Goal: Task Accomplishment & Management: Manage account settings

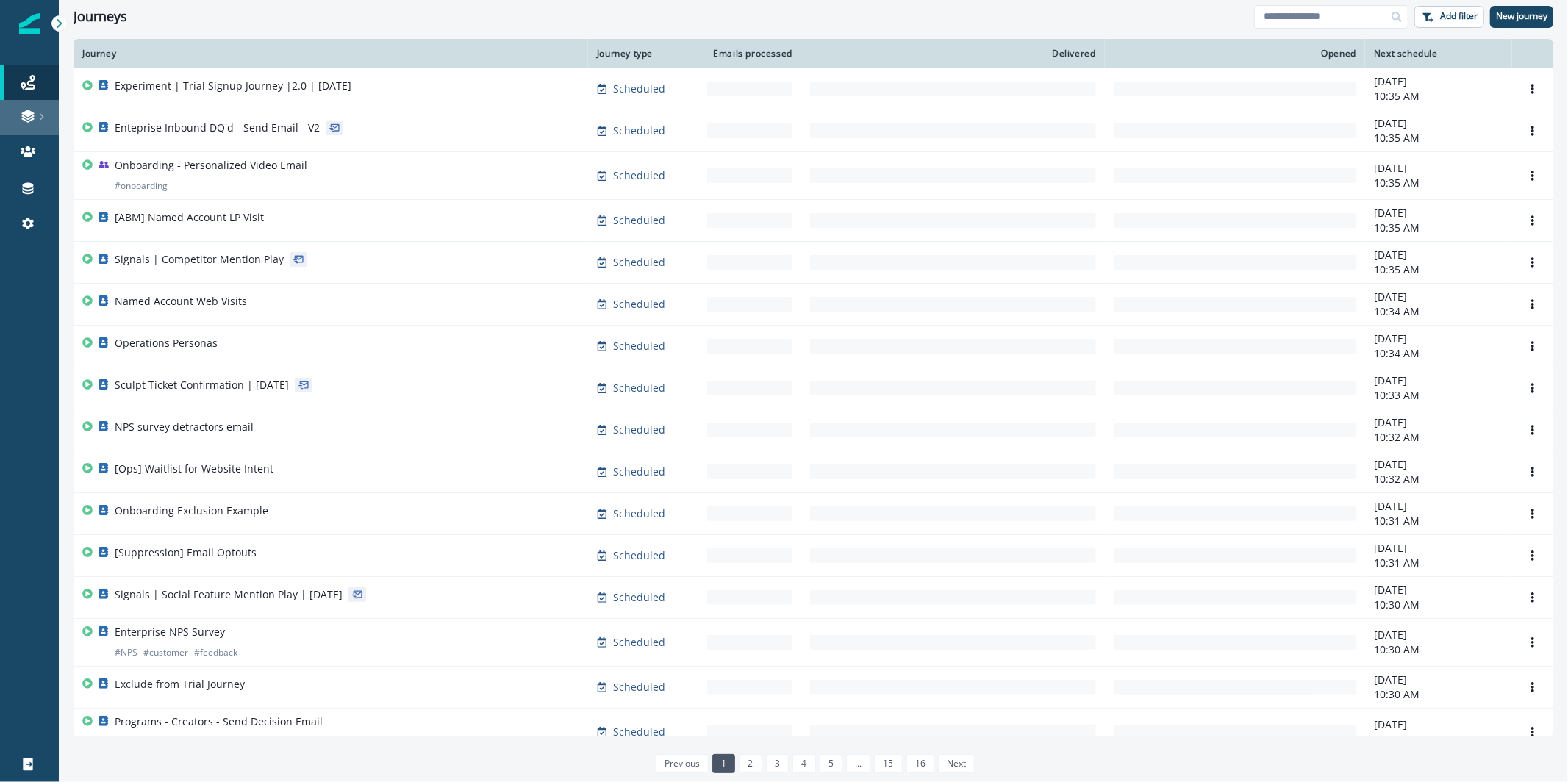
click at [21, 100] on link at bounding box center [29, 117] width 59 height 35
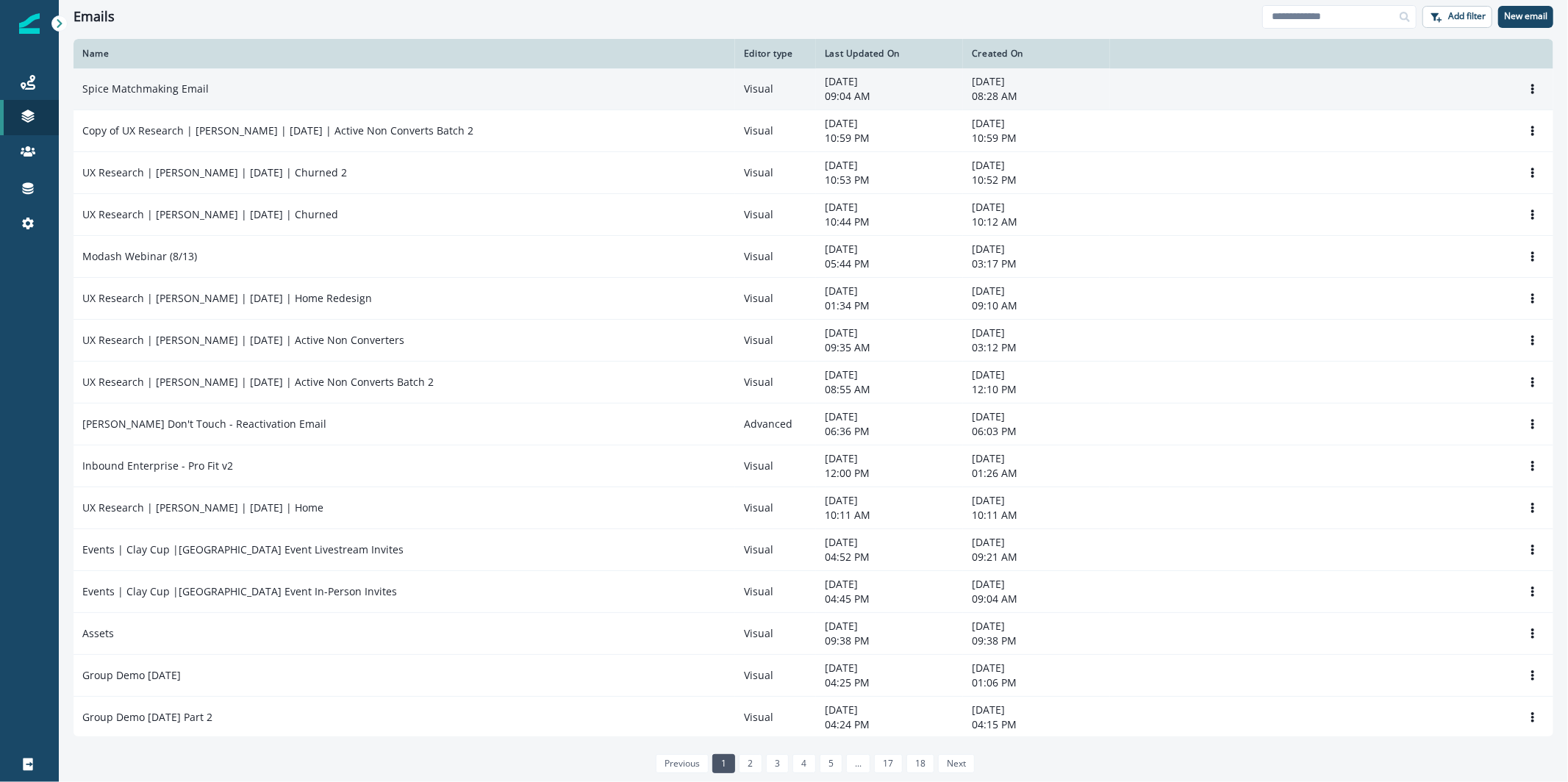
click at [270, 105] on td "Spice Matchmaking Email" at bounding box center [404, 89] width 662 height 42
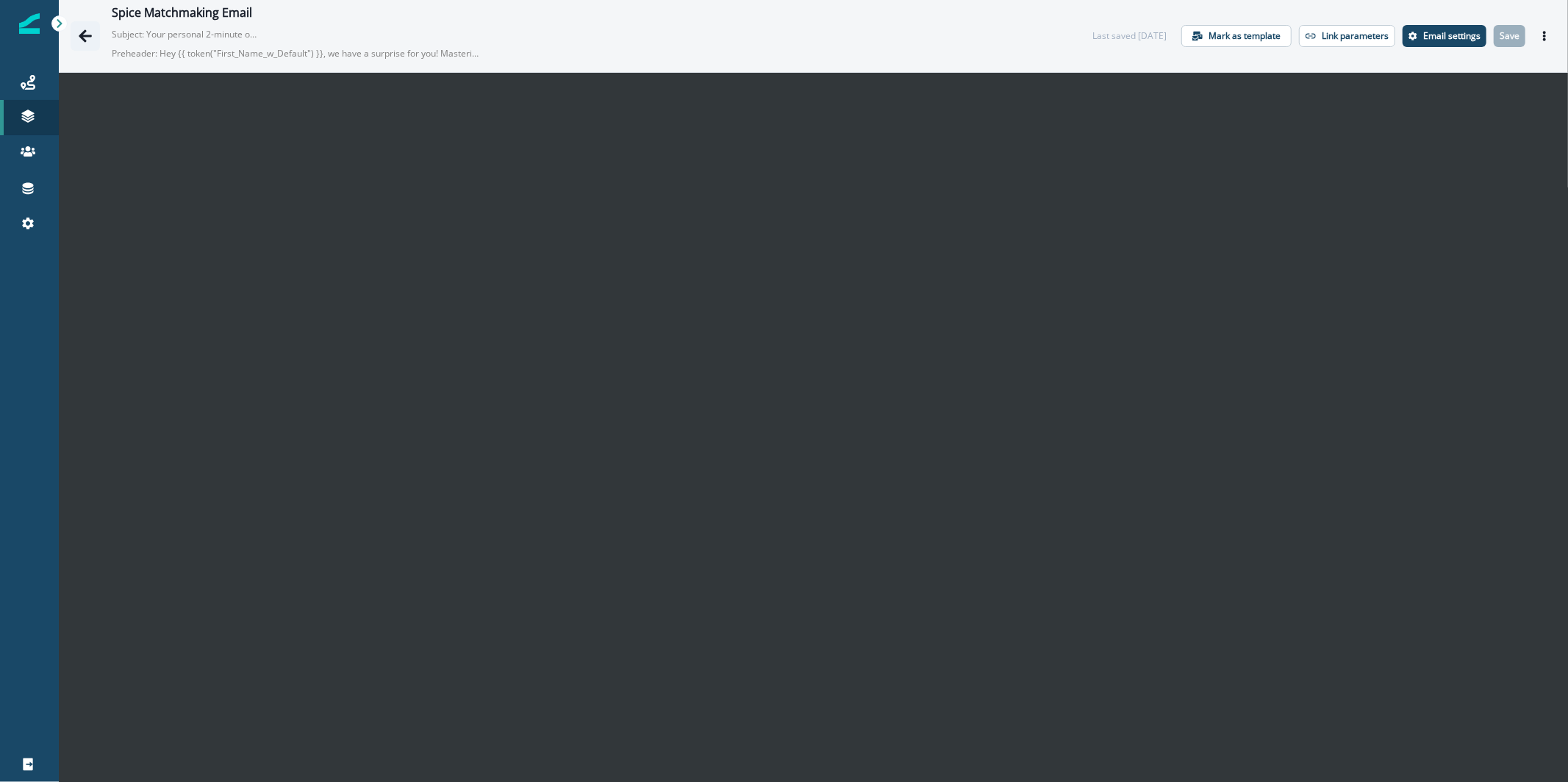
click at [82, 25] on button "Go back" at bounding box center [85, 36] width 29 height 29
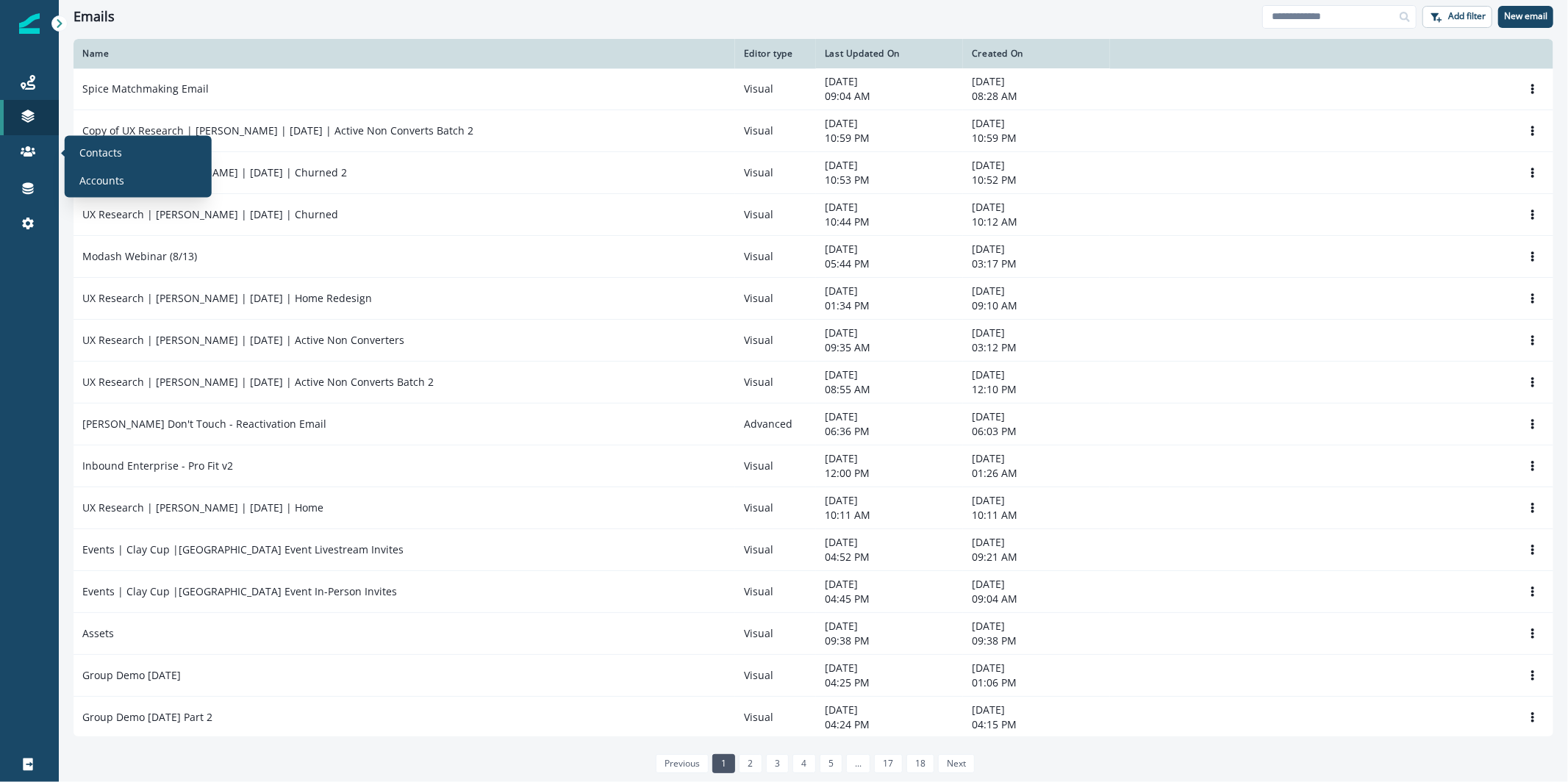
click at [128, 167] on div "Contacts Accounts" at bounding box center [137, 166] width 135 height 50
click at [128, 159] on div "Contacts" at bounding box center [137, 152] width 135 height 22
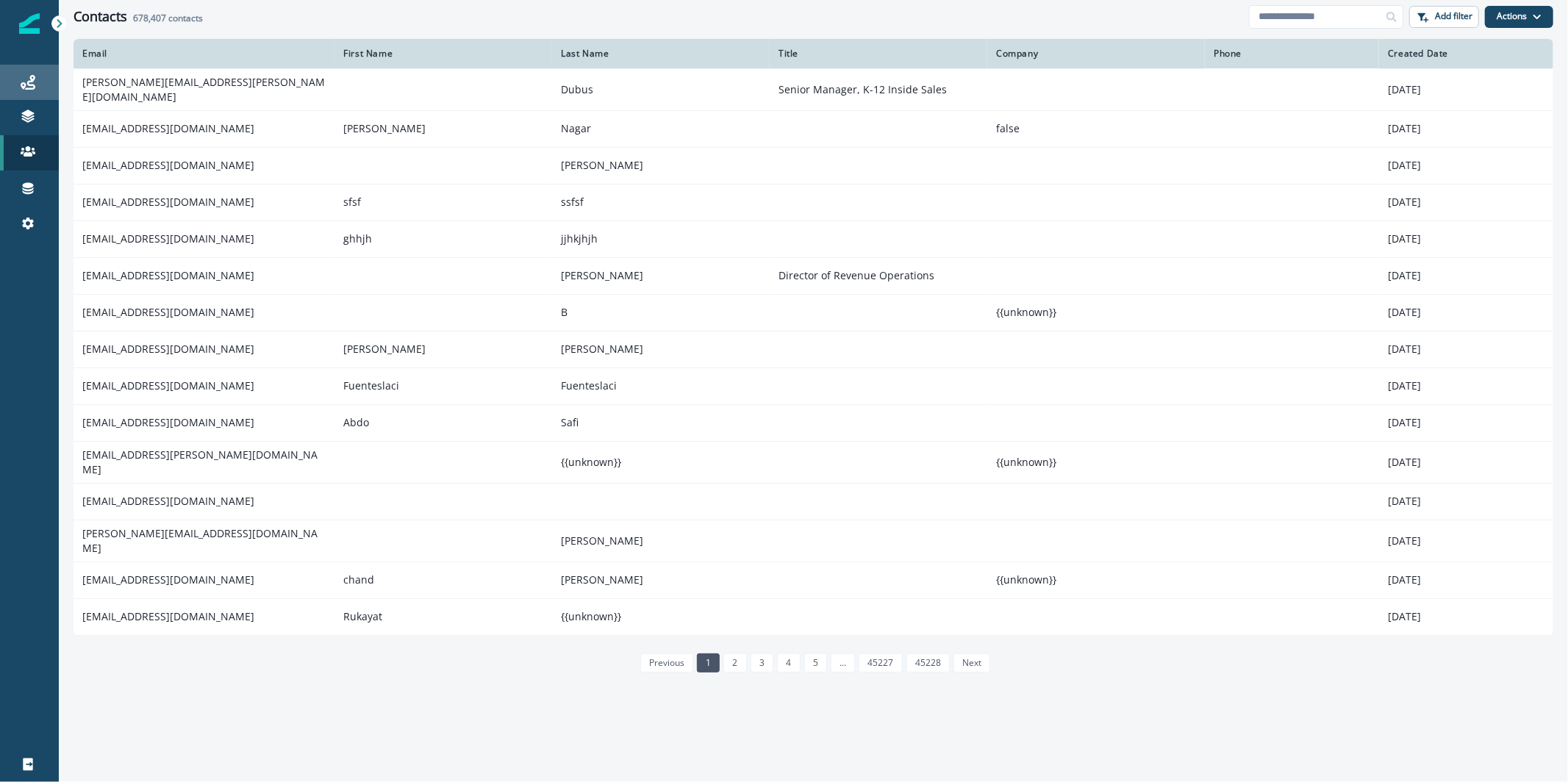
click at [38, 90] on div "Journeys" at bounding box center [29, 83] width 47 height 18
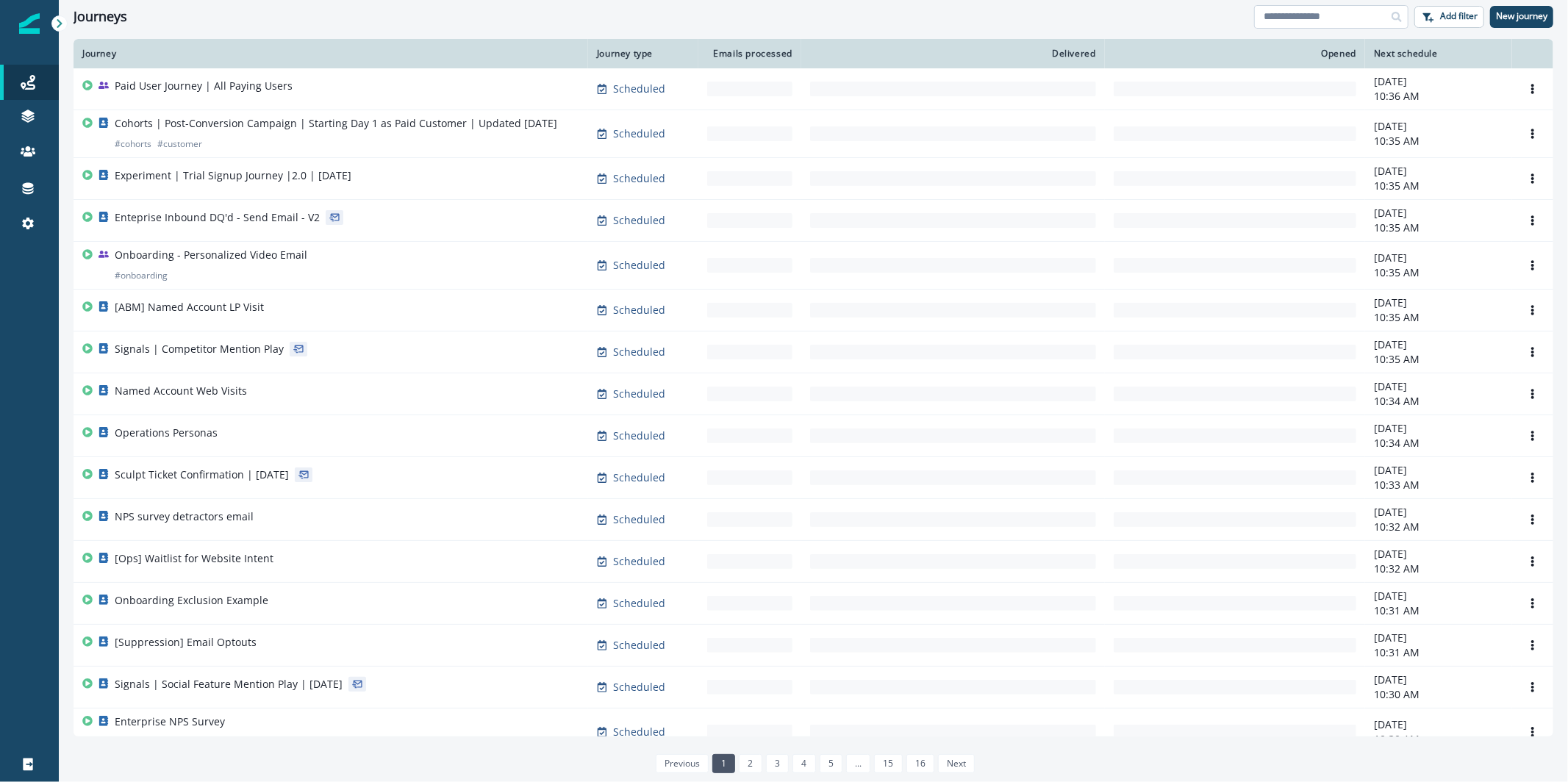
click at [1323, 11] on input at bounding box center [1331, 16] width 155 height 24
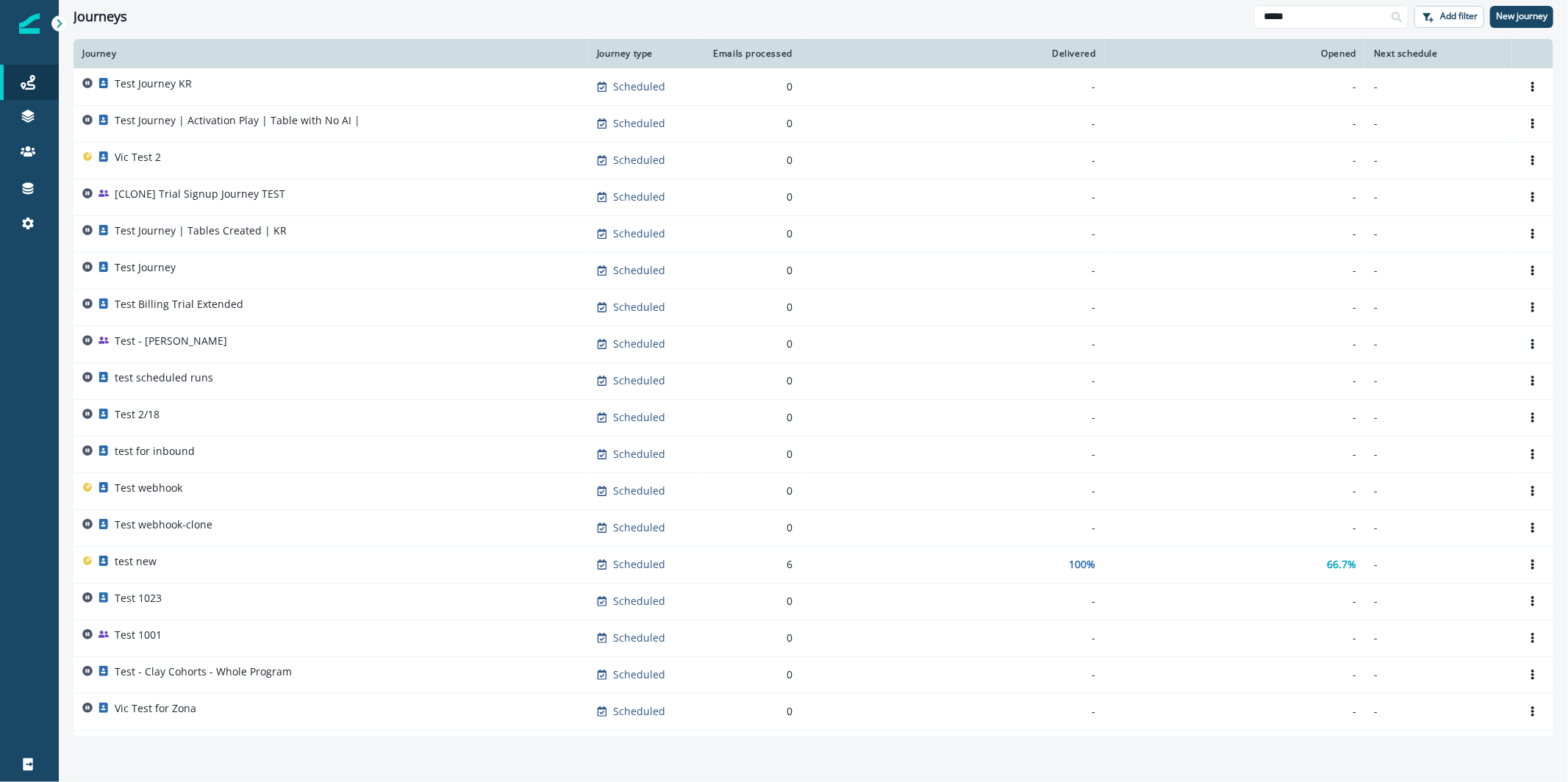
type input "****"
click at [423, 92] on div "Test Journey KR" at bounding box center [331, 86] width 497 height 20
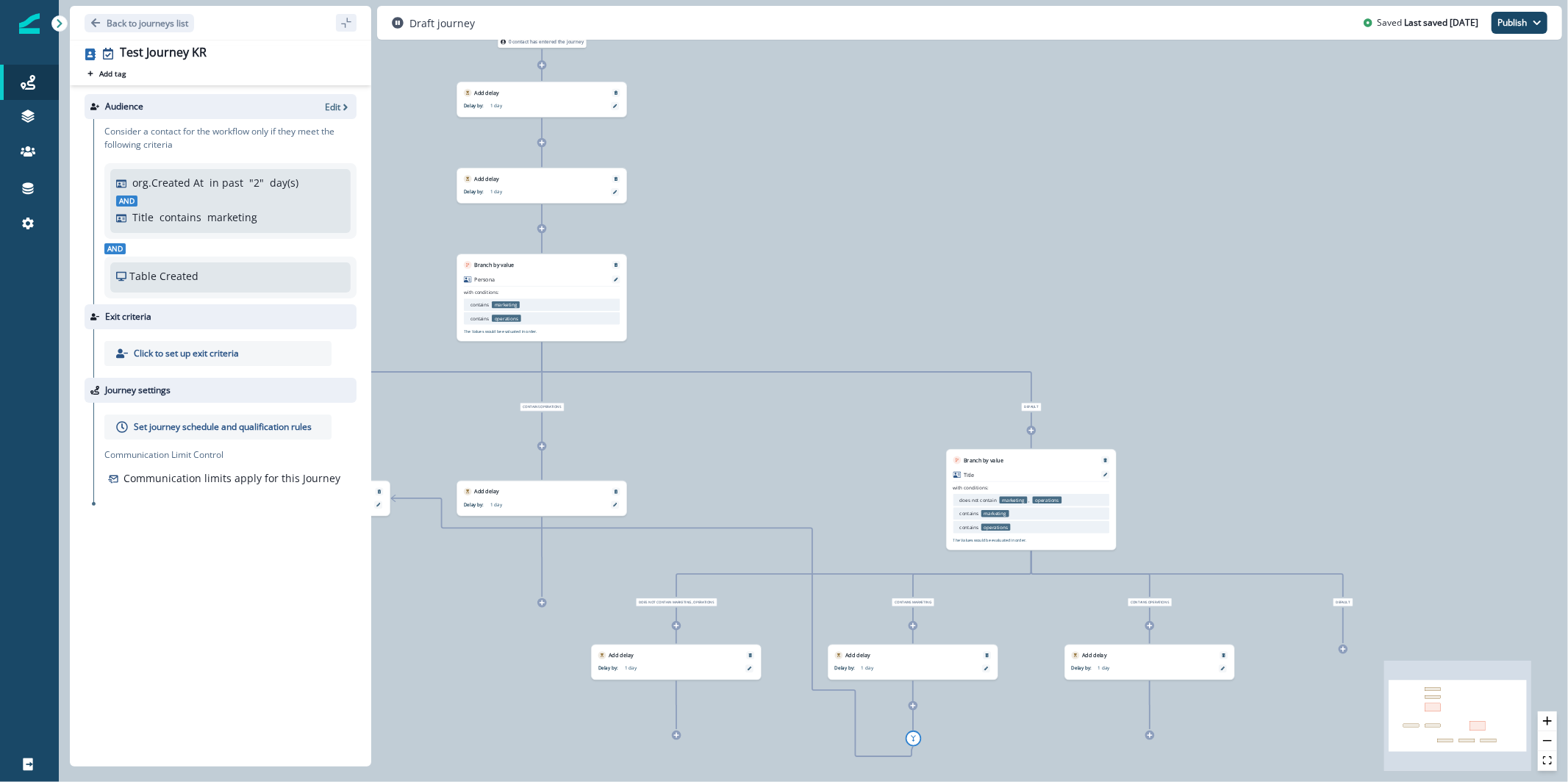
click at [330, 115] on div "Audience Edit" at bounding box center [220, 106] width 272 height 25
click at [332, 110] on p "Edit" at bounding box center [332, 106] width 16 height 12
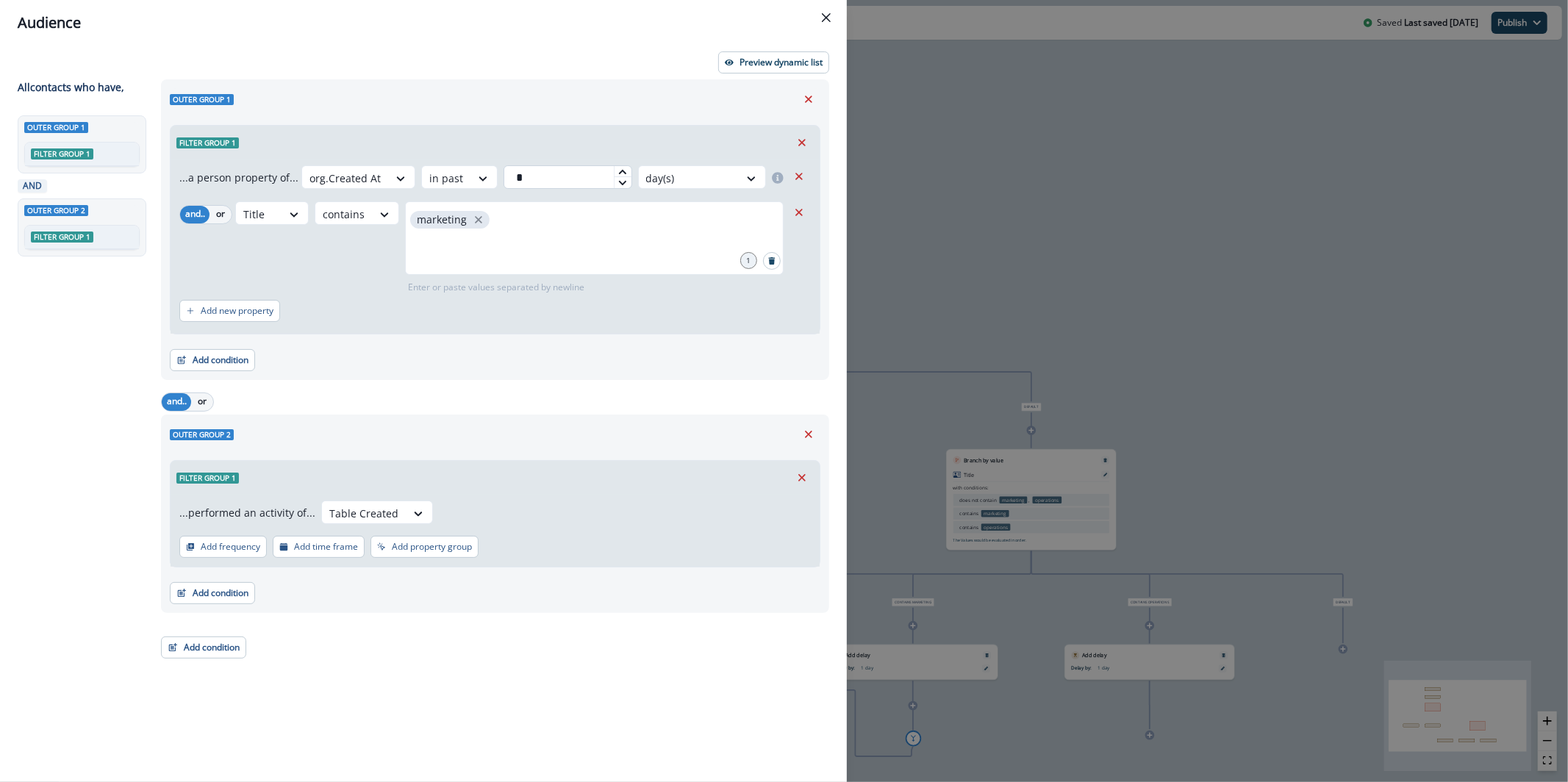
click at [566, 171] on input "*" at bounding box center [568, 177] width 128 height 24
drag, startPoint x: 567, startPoint y: 183, endPoint x: 478, endPoint y: 179, distance: 89.1
click at [480, 179] on div "org.Created At in past ** day(s)" at bounding box center [545, 177] width 486 height 24
type input "**"
click at [797, 214] on icon "Remove" at bounding box center [799, 213] width 13 height 13
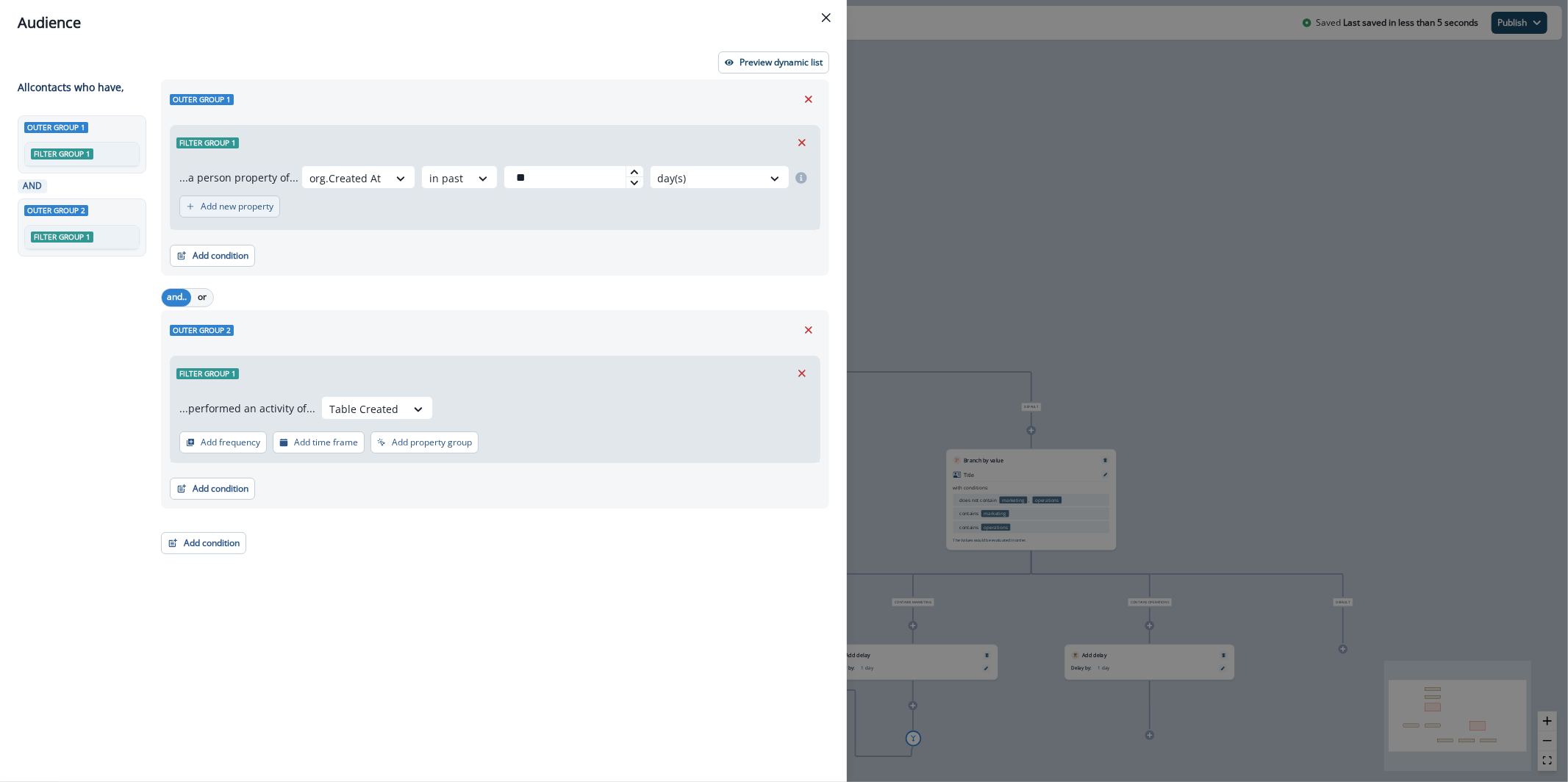
click at [264, 214] on button "Add new property" at bounding box center [229, 206] width 101 height 22
click at [429, 187] on div at bounding box center [446, 178] width 34 height 18
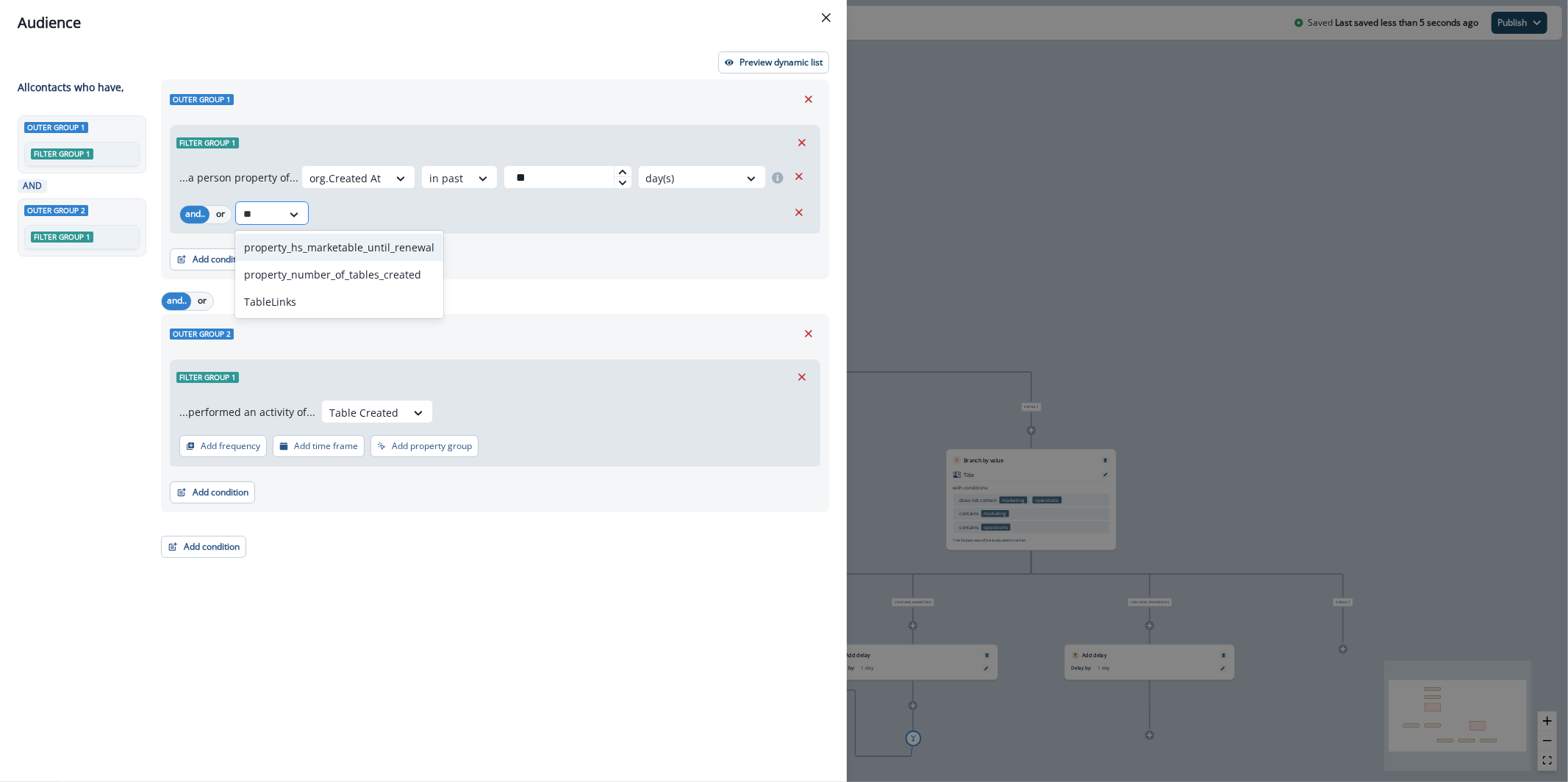
type input "*"
click at [801, 213] on icon "Remove" at bounding box center [798, 212] width 7 height 7
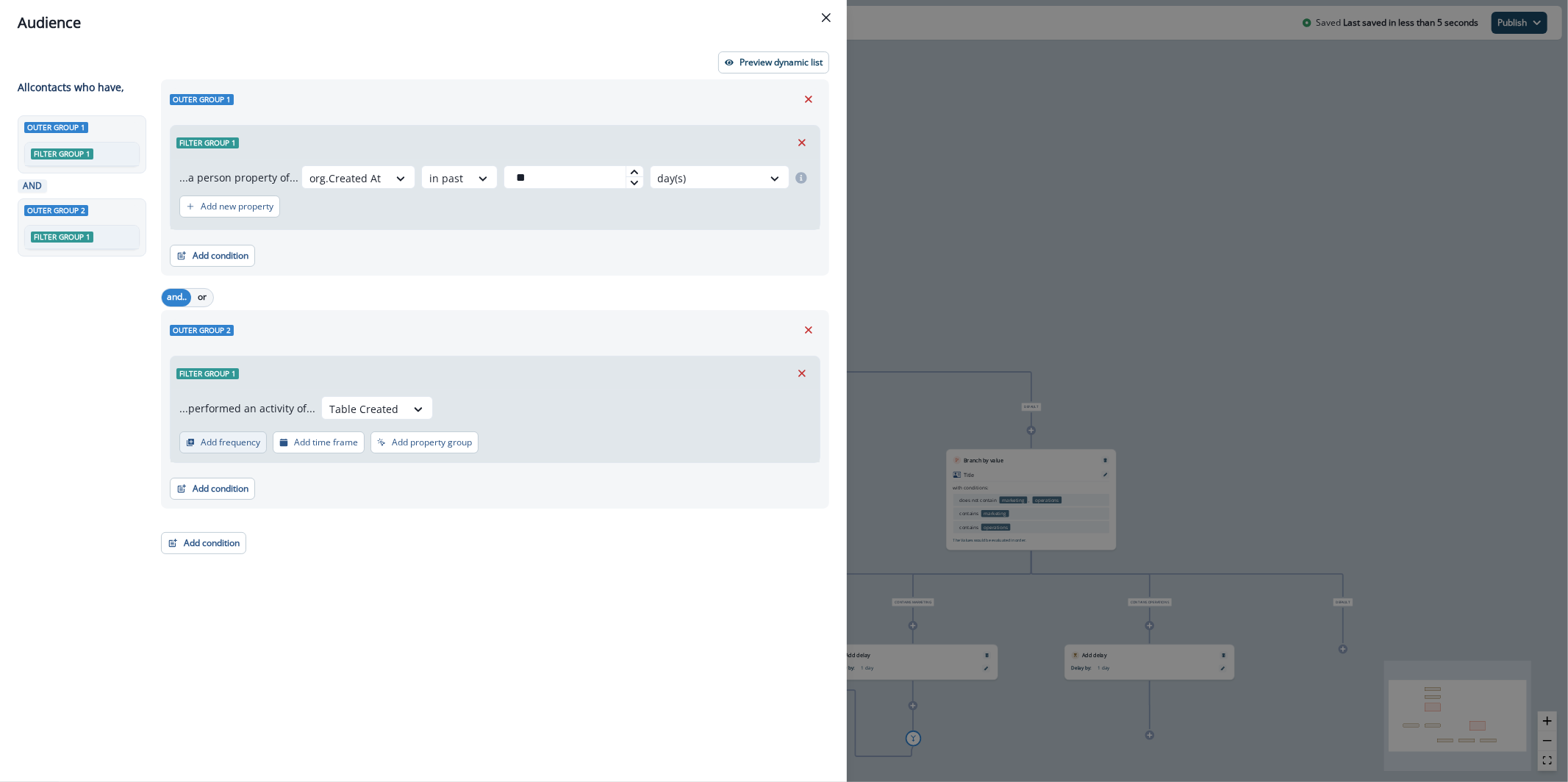
click at [257, 446] on p "Add frequency" at bounding box center [230, 443] width 60 height 11
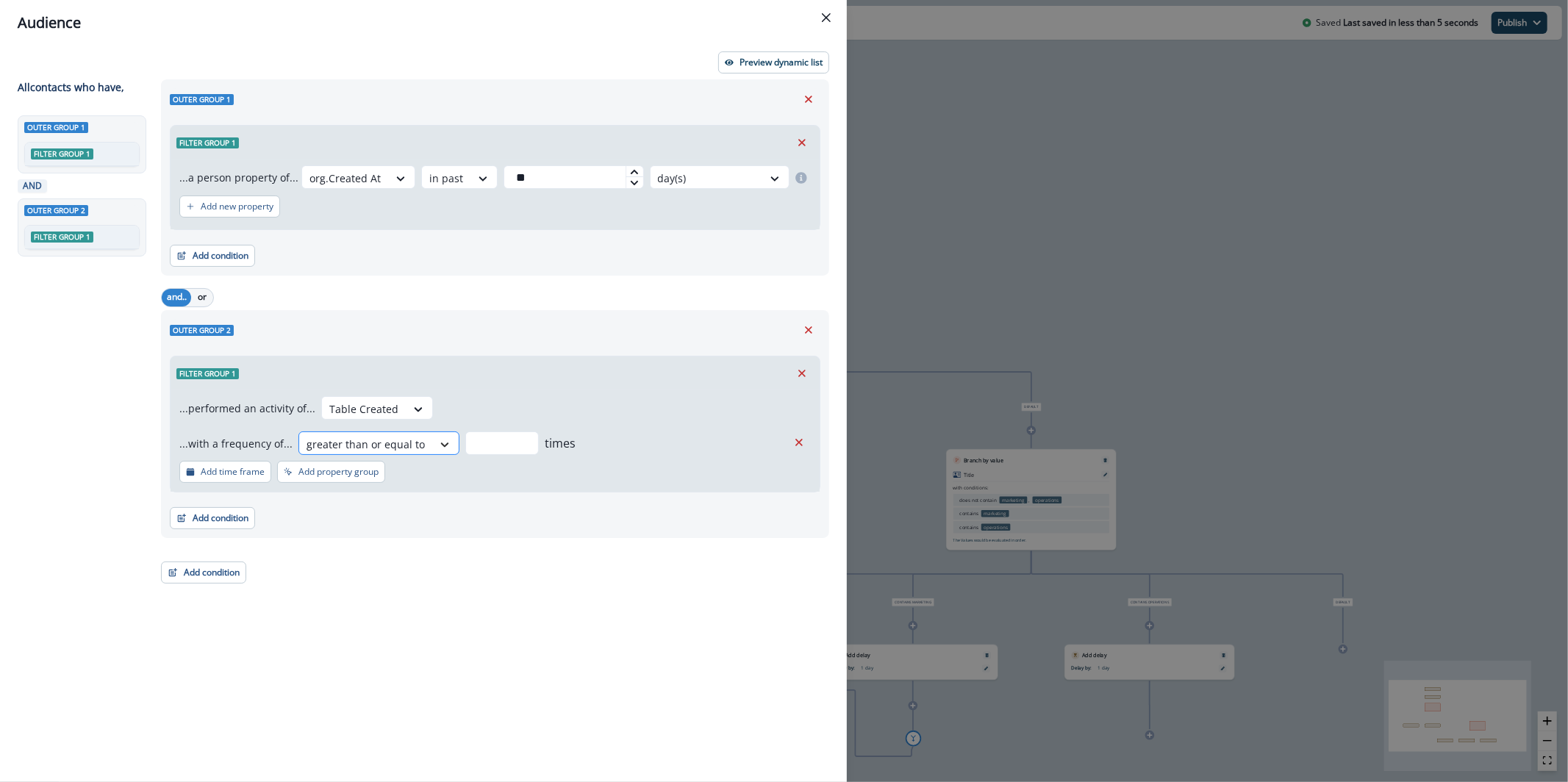
click at [444, 441] on div at bounding box center [444, 445] width 25 height 15
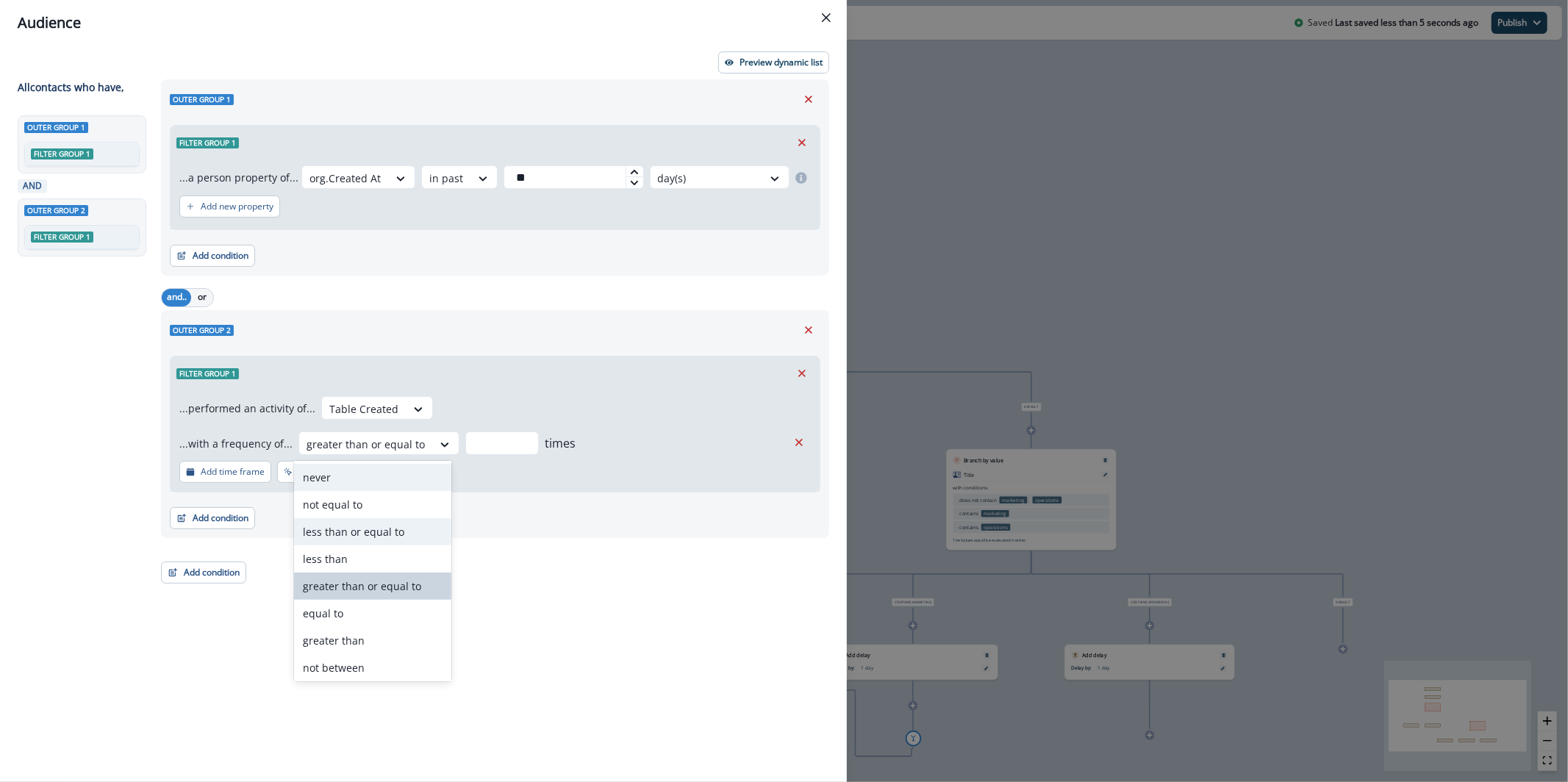
scroll to position [26, 0]
click at [375, 470] on div "never" at bounding box center [373, 478] width 157 height 27
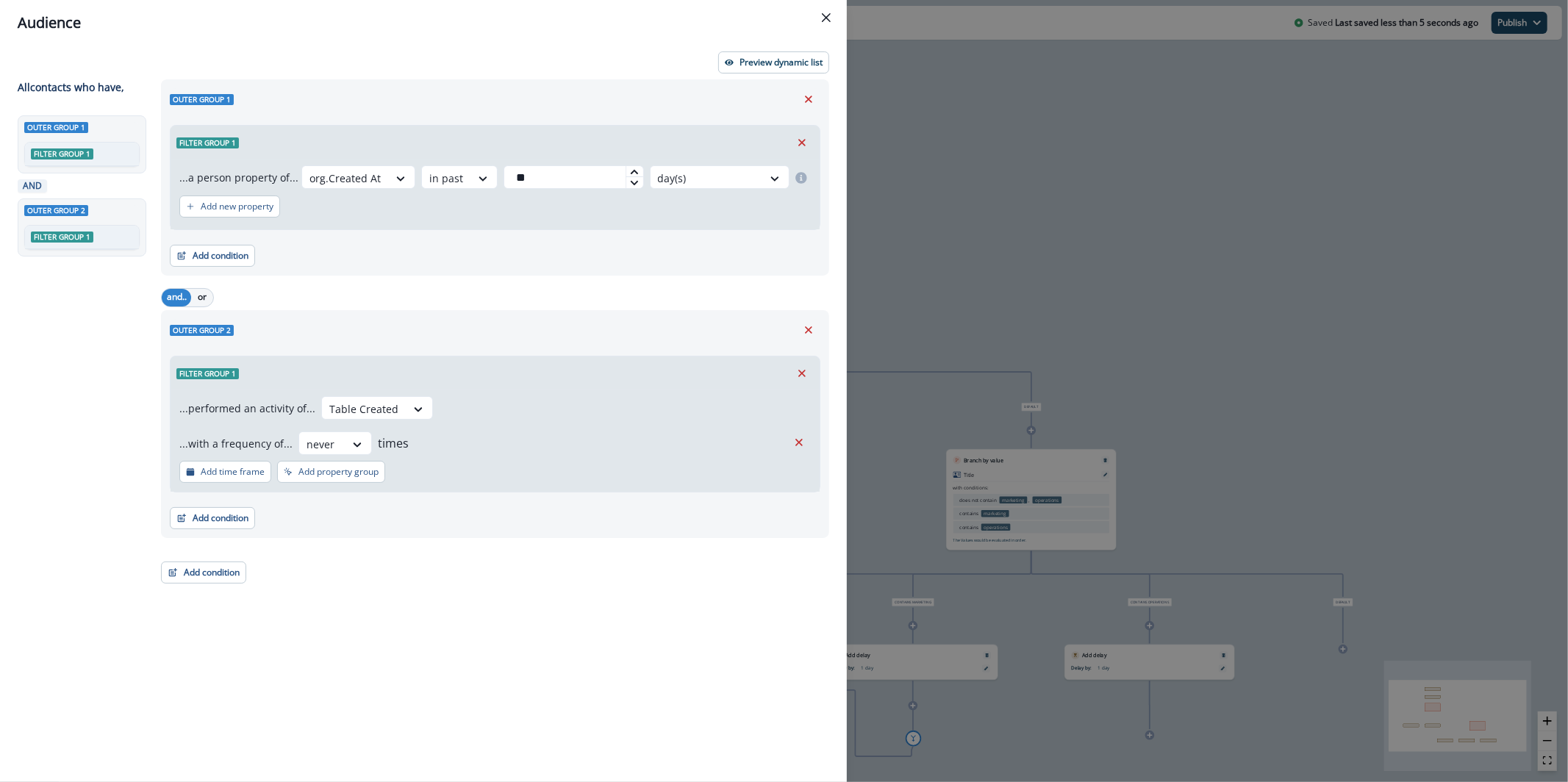
click at [569, 390] on div "...performed an activity of... Table Created ...with a frequency of... never ti…" at bounding box center [496, 441] width 649 height 101
click at [757, 50] on div "Preview dynamic list All contact s who have, Outer group 1 Filter group 1 AND O…" at bounding box center [423, 414] width 847 height 737
click at [758, 52] on button "Preview dynamic list" at bounding box center [774, 62] width 111 height 22
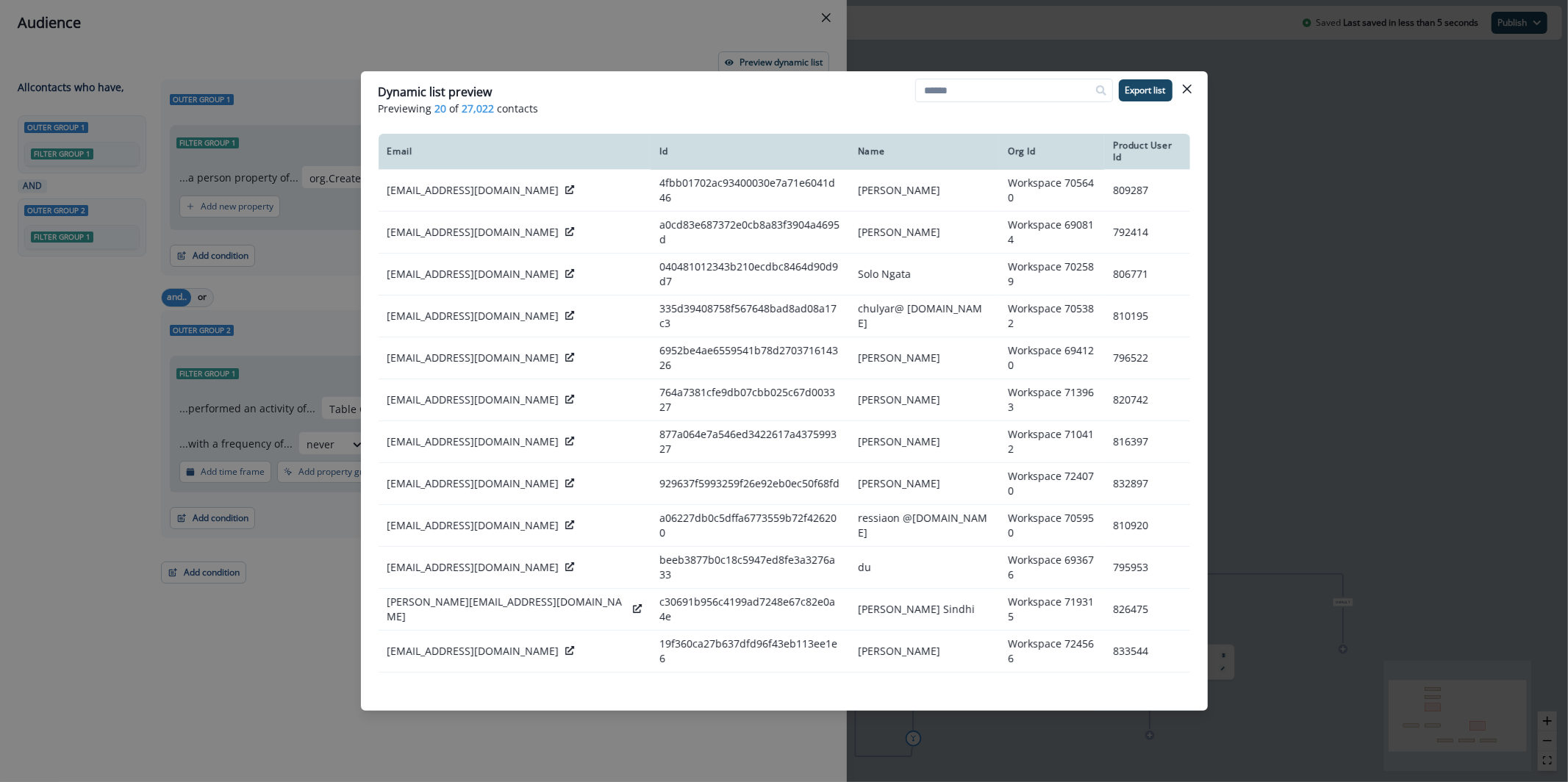
click at [314, 254] on div "Dynamic list preview Previewing 20 of 27,022 contacts Export list Email Id Name…" at bounding box center [784, 391] width 1568 height 782
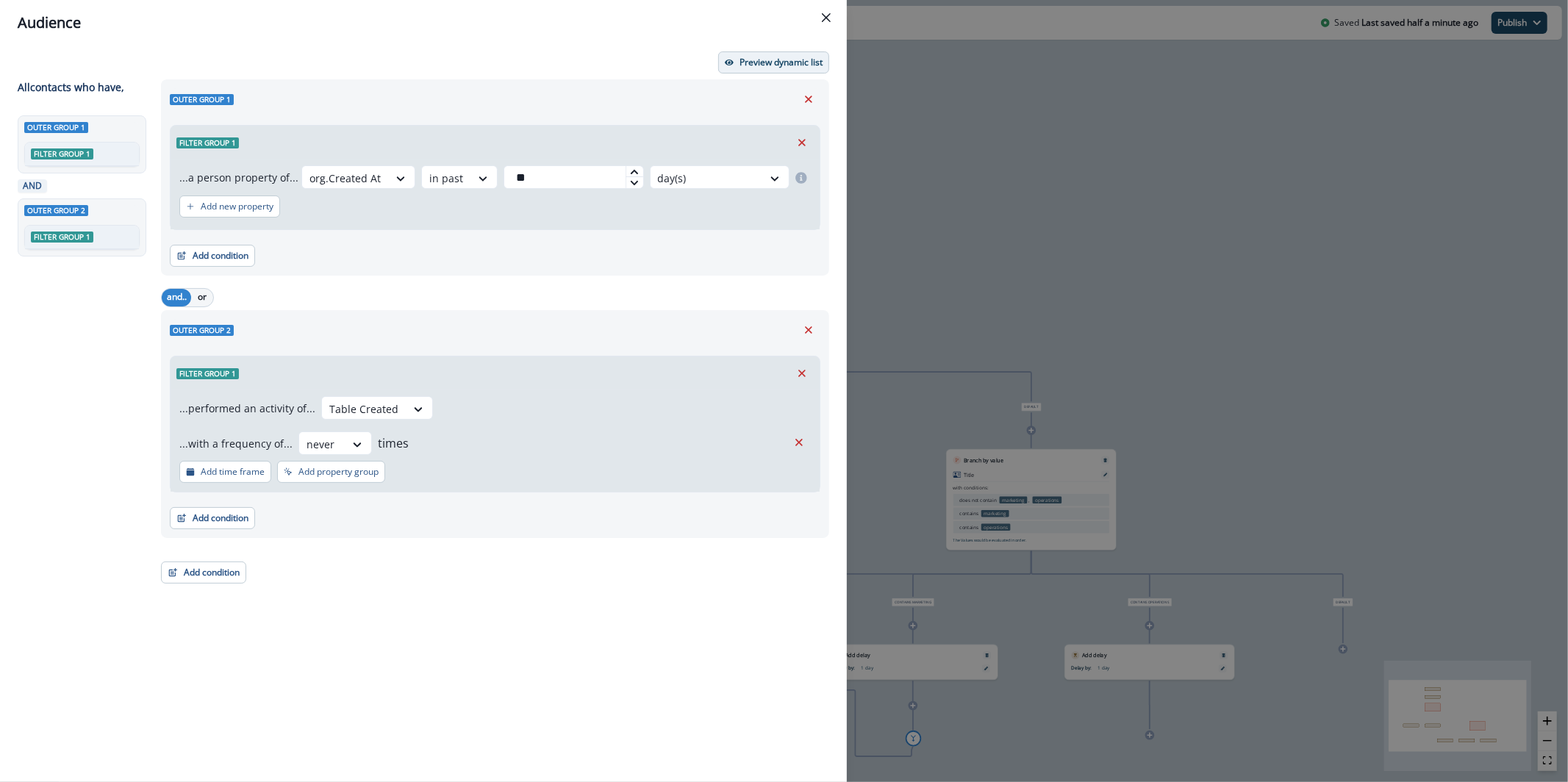
click at [788, 61] on p "Preview dynamic list" at bounding box center [781, 62] width 83 height 11
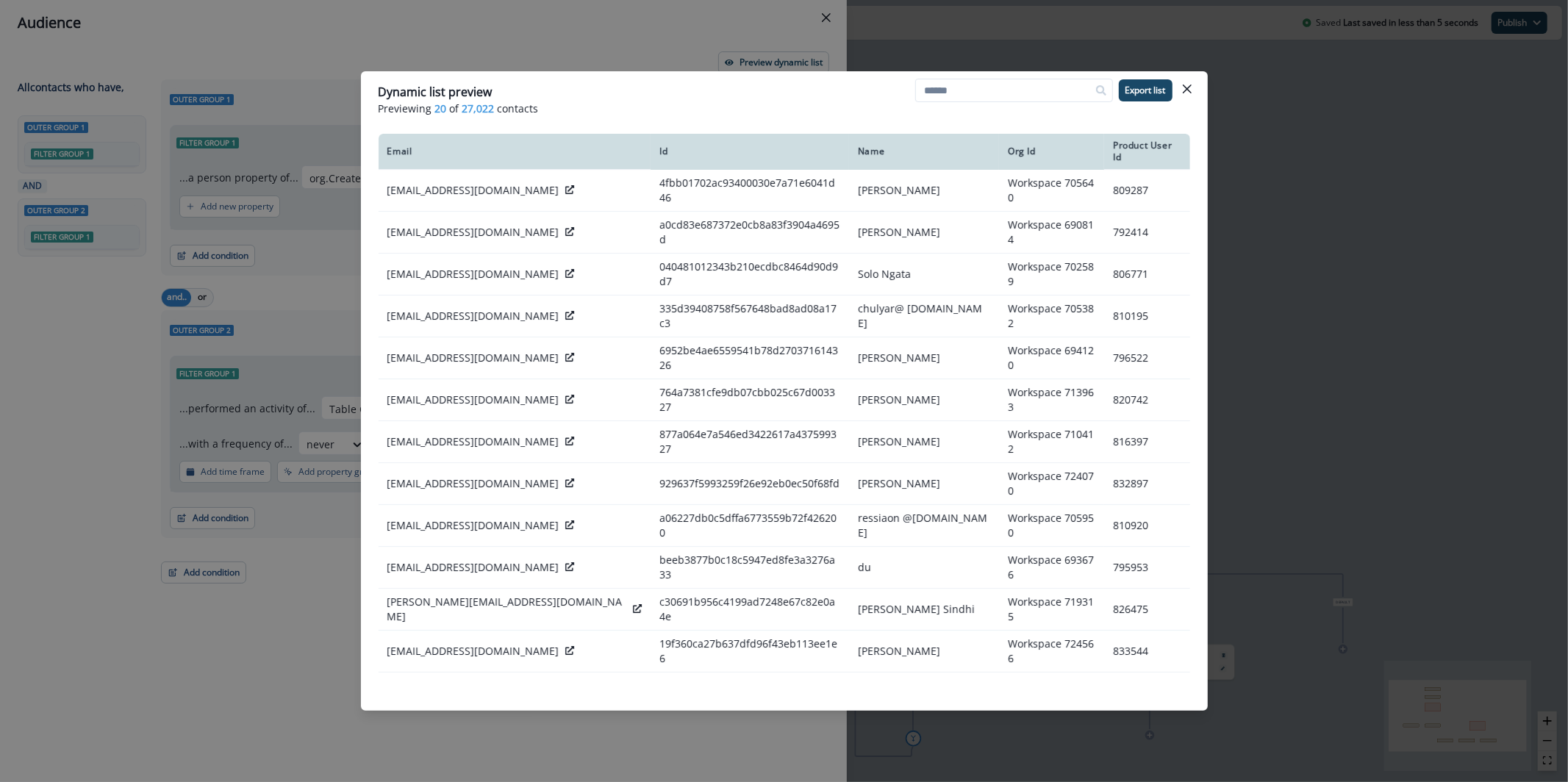
click at [355, 250] on div "Dynamic list preview Previewing 20 of 27,022 contacts Export list Email Id Name…" at bounding box center [784, 391] width 1568 height 782
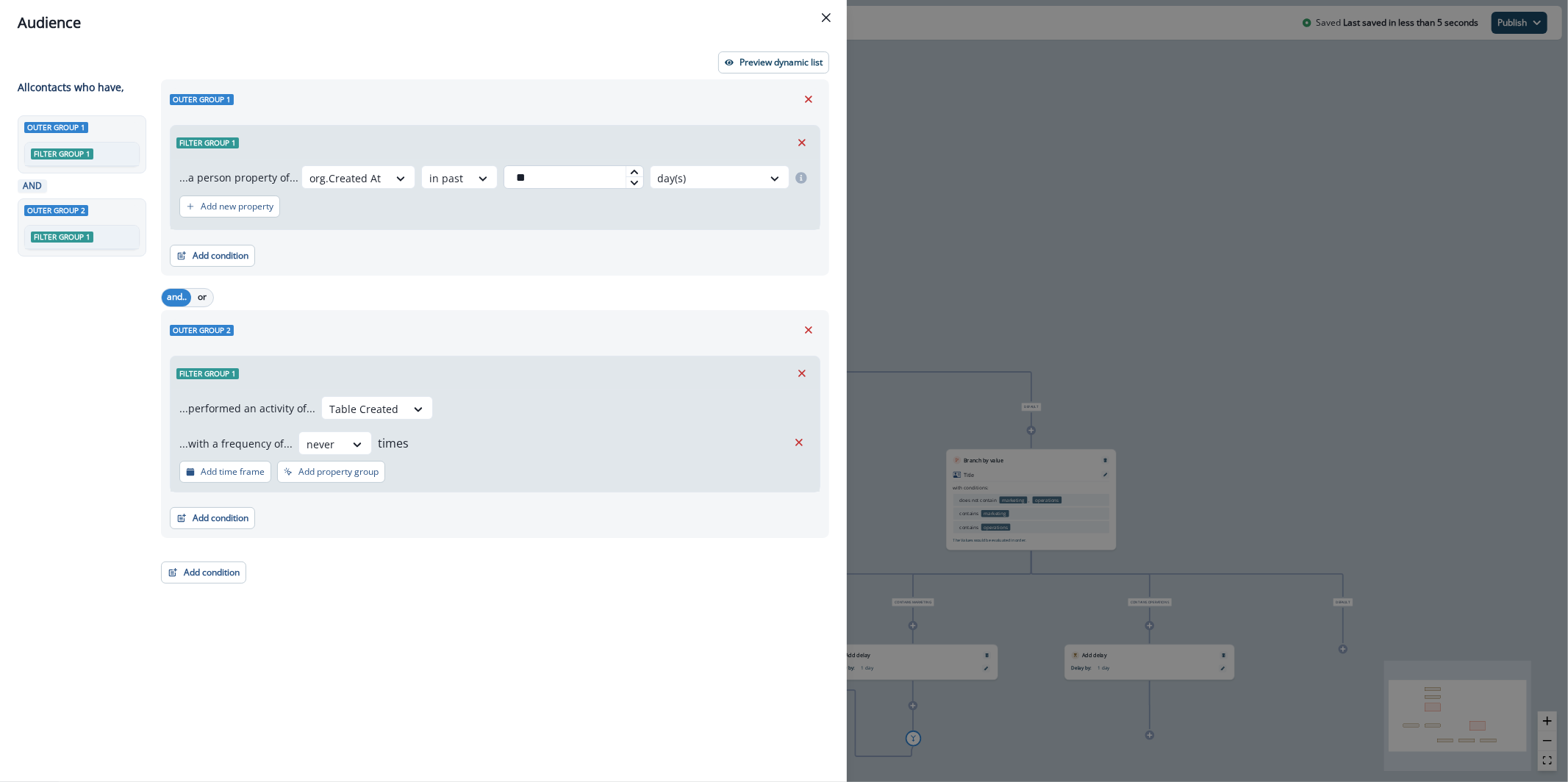
click at [515, 178] on input "**" at bounding box center [573, 177] width 140 height 24
click at [790, 62] on p "Preview dynamic list" at bounding box center [781, 62] width 83 height 11
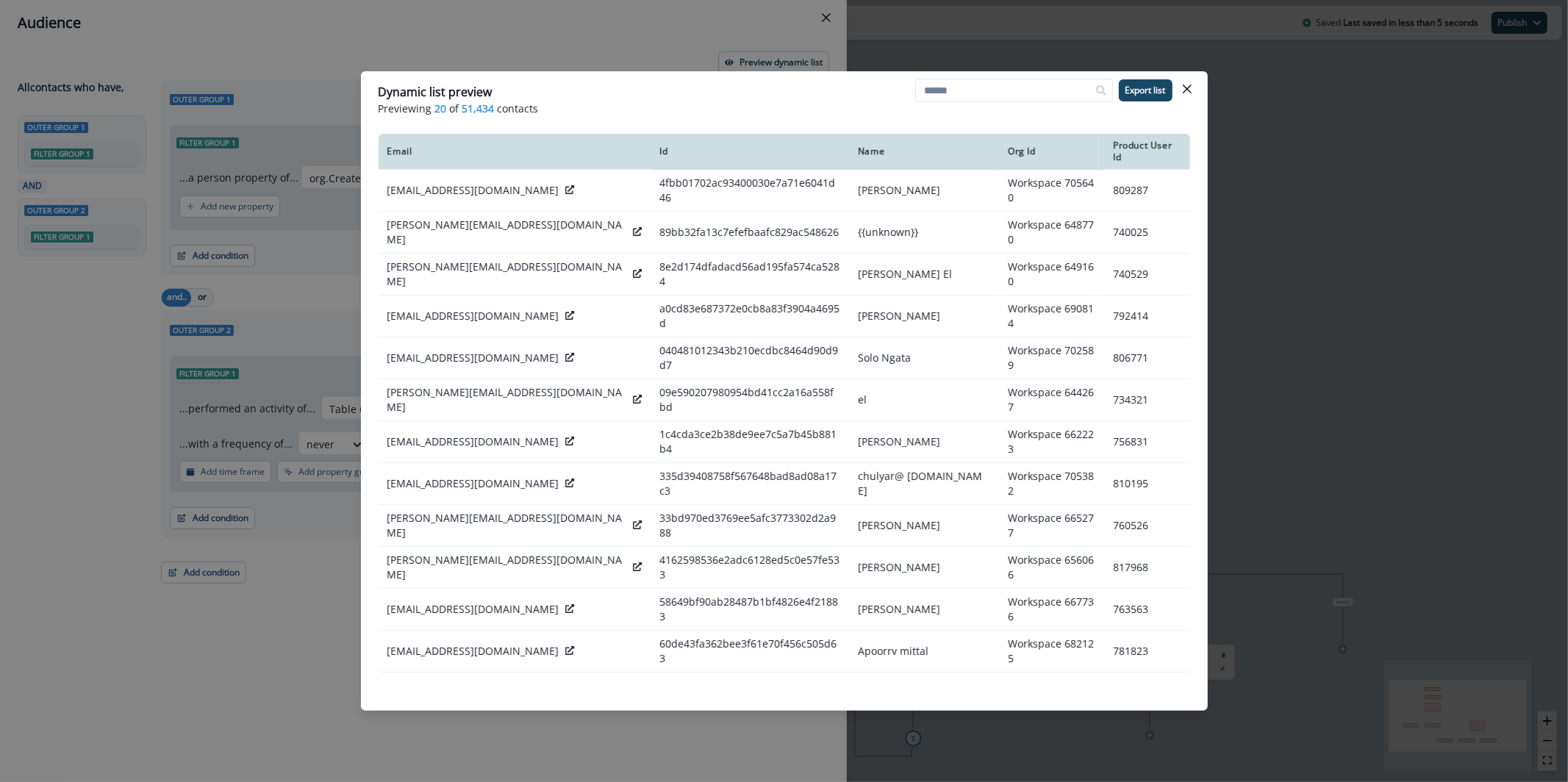
click at [653, 42] on div "Dynamic list preview Previewing 20 of 51,434 contacts Export list Email Id Name…" at bounding box center [784, 391] width 1568 height 782
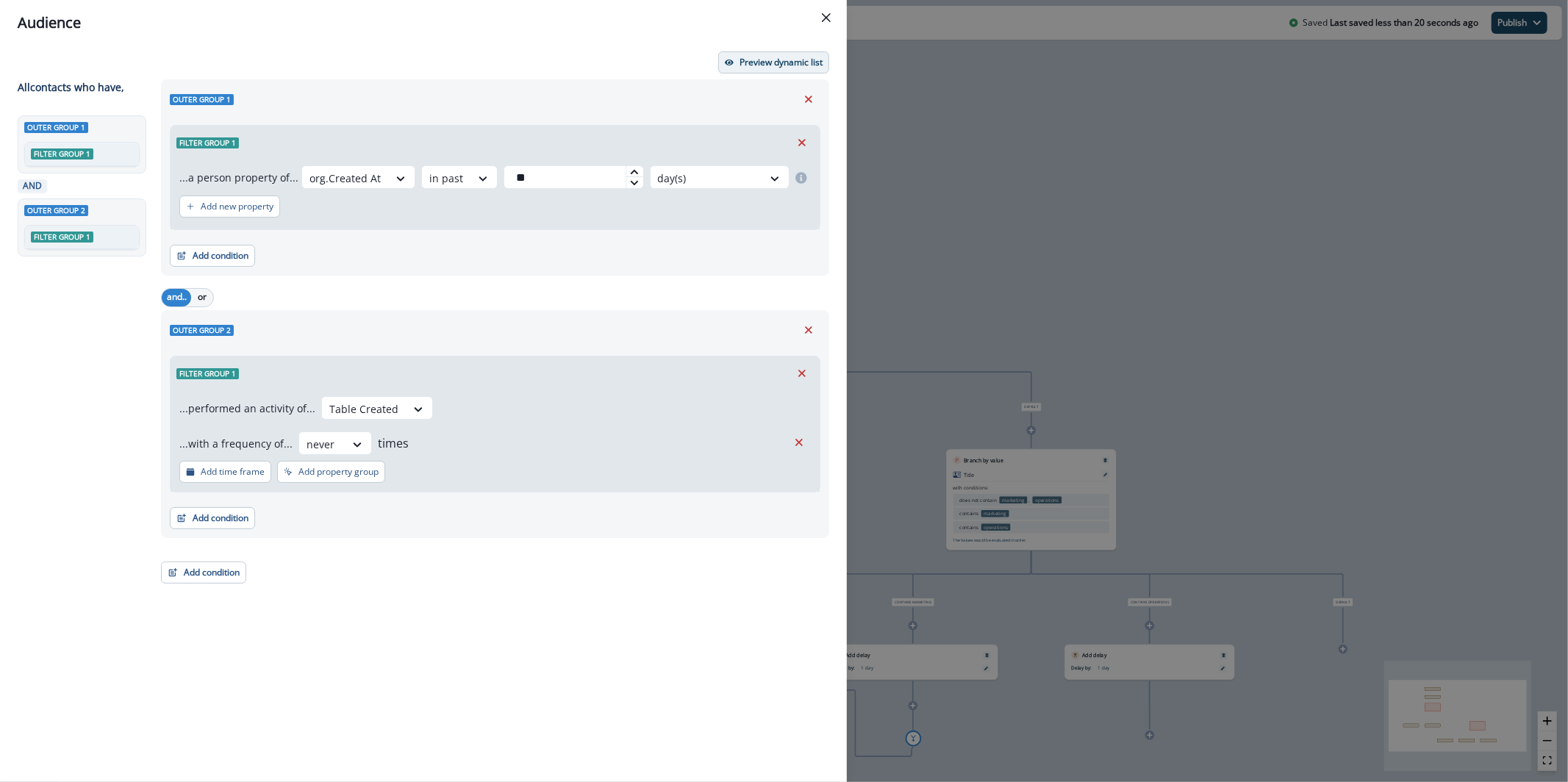
click at [788, 63] on p "Preview dynamic list" at bounding box center [781, 62] width 83 height 11
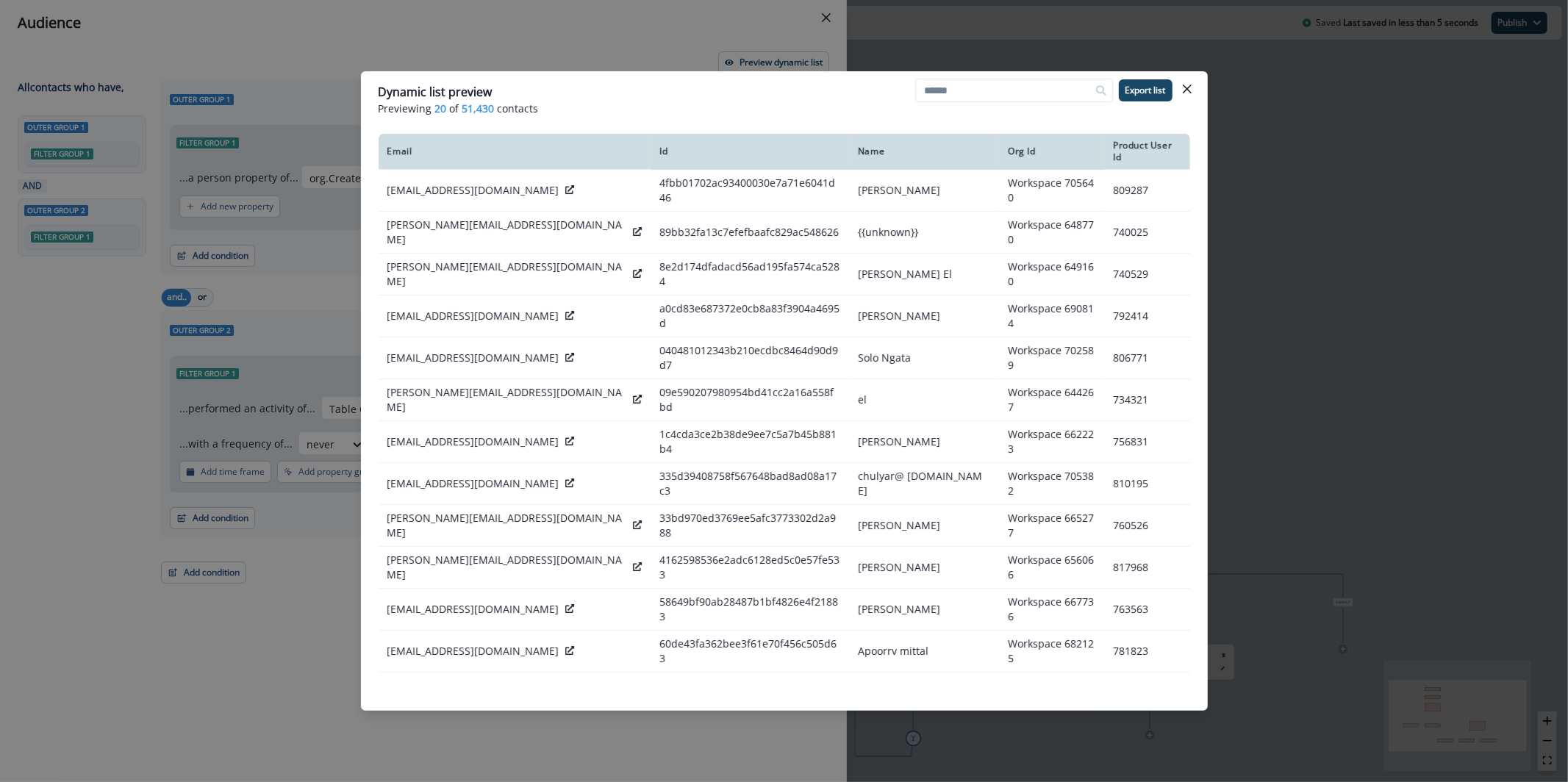
click at [655, 60] on div "Dynamic list preview Previewing 20 of 51,430 contacts Export list Email Id Name…" at bounding box center [784, 391] width 1568 height 782
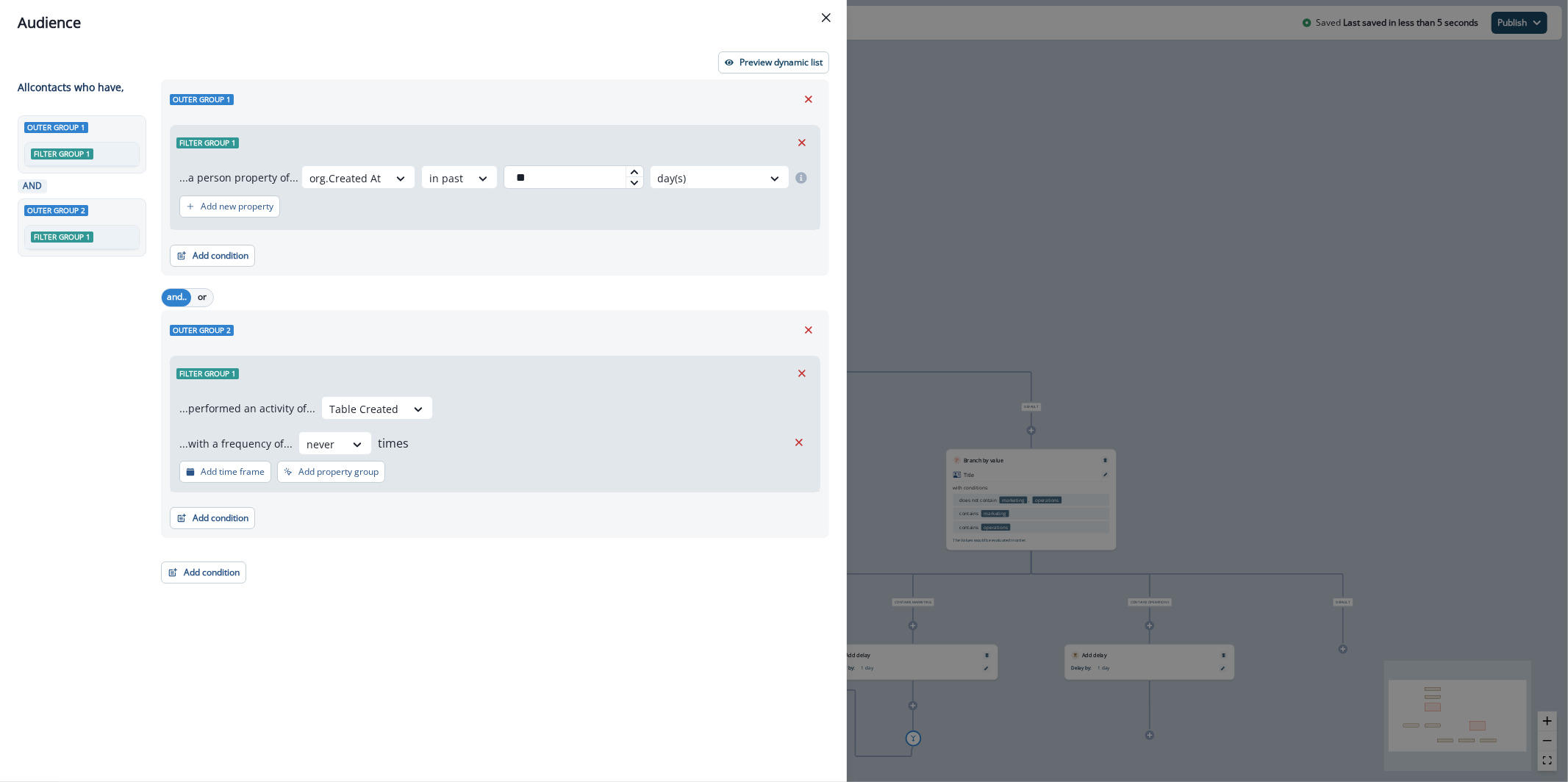
click at [514, 178] on input "**" at bounding box center [573, 177] width 140 height 24
click at [778, 57] on p "Preview dynamic list" at bounding box center [781, 62] width 83 height 11
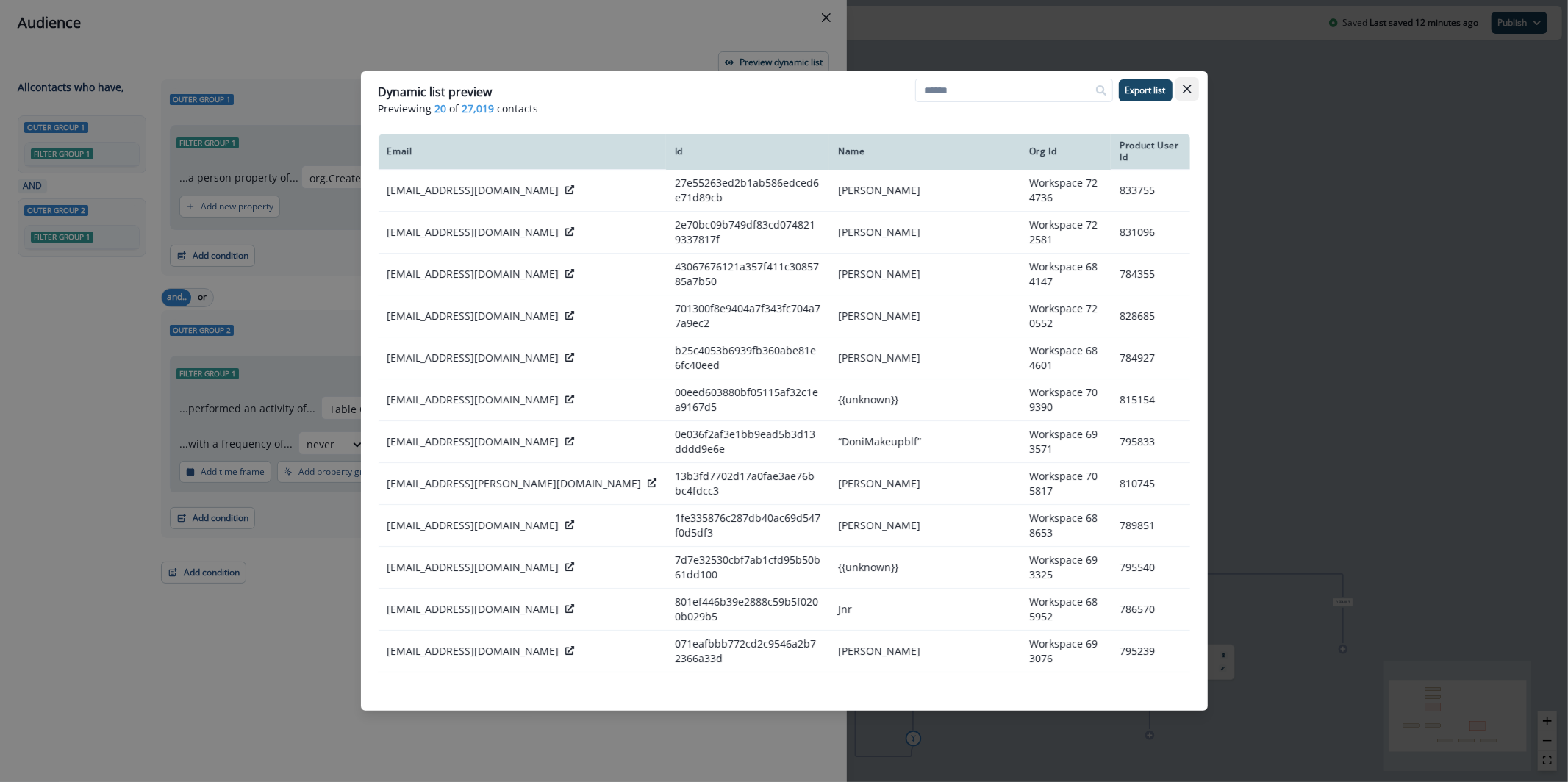
click at [1196, 89] on button "Close" at bounding box center [1187, 88] width 24 height 24
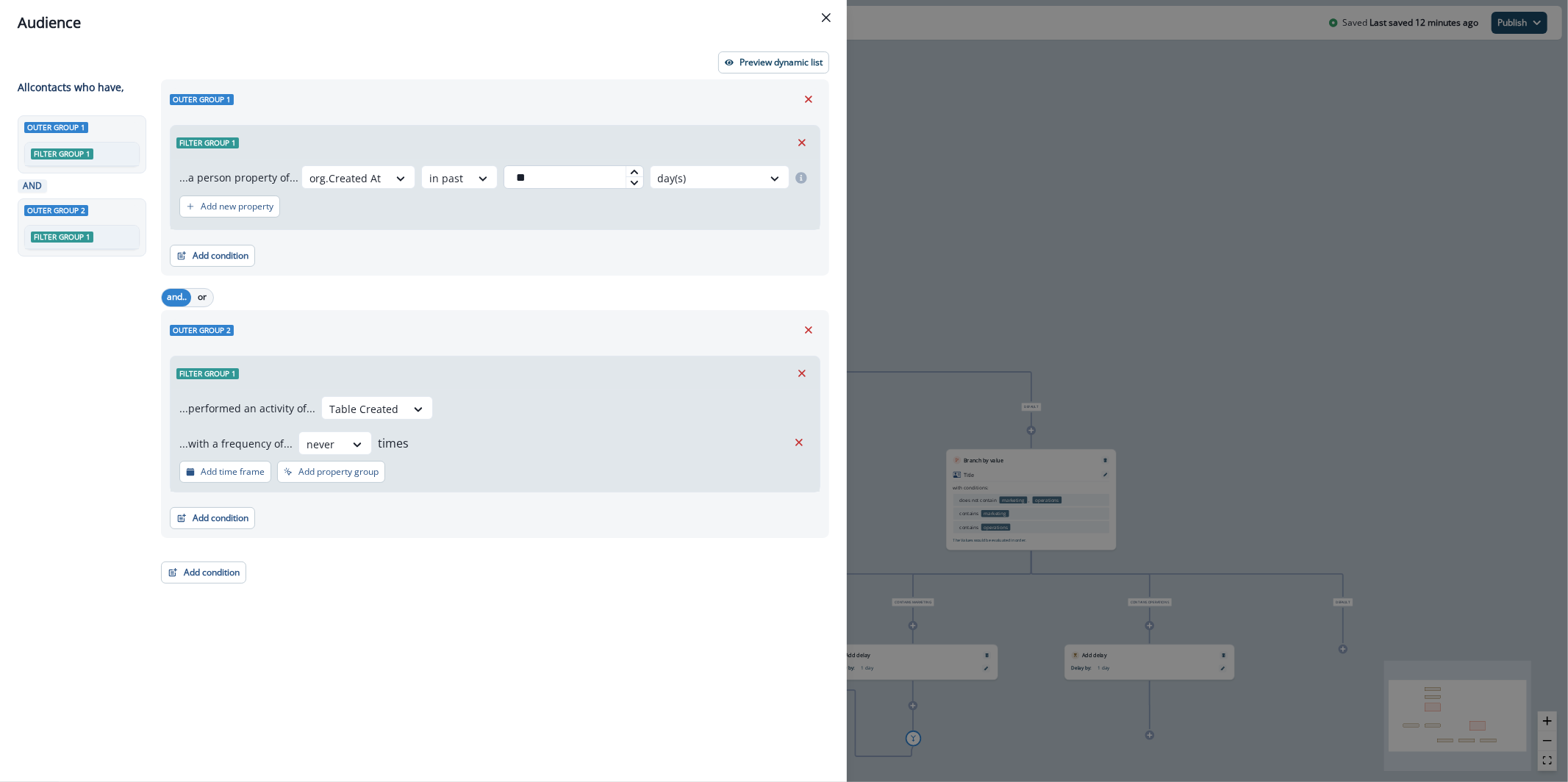
click at [562, 171] on input "**" at bounding box center [573, 177] width 140 height 24
type input "**"
click at [786, 61] on p "Preview dynamic list" at bounding box center [781, 62] width 83 height 11
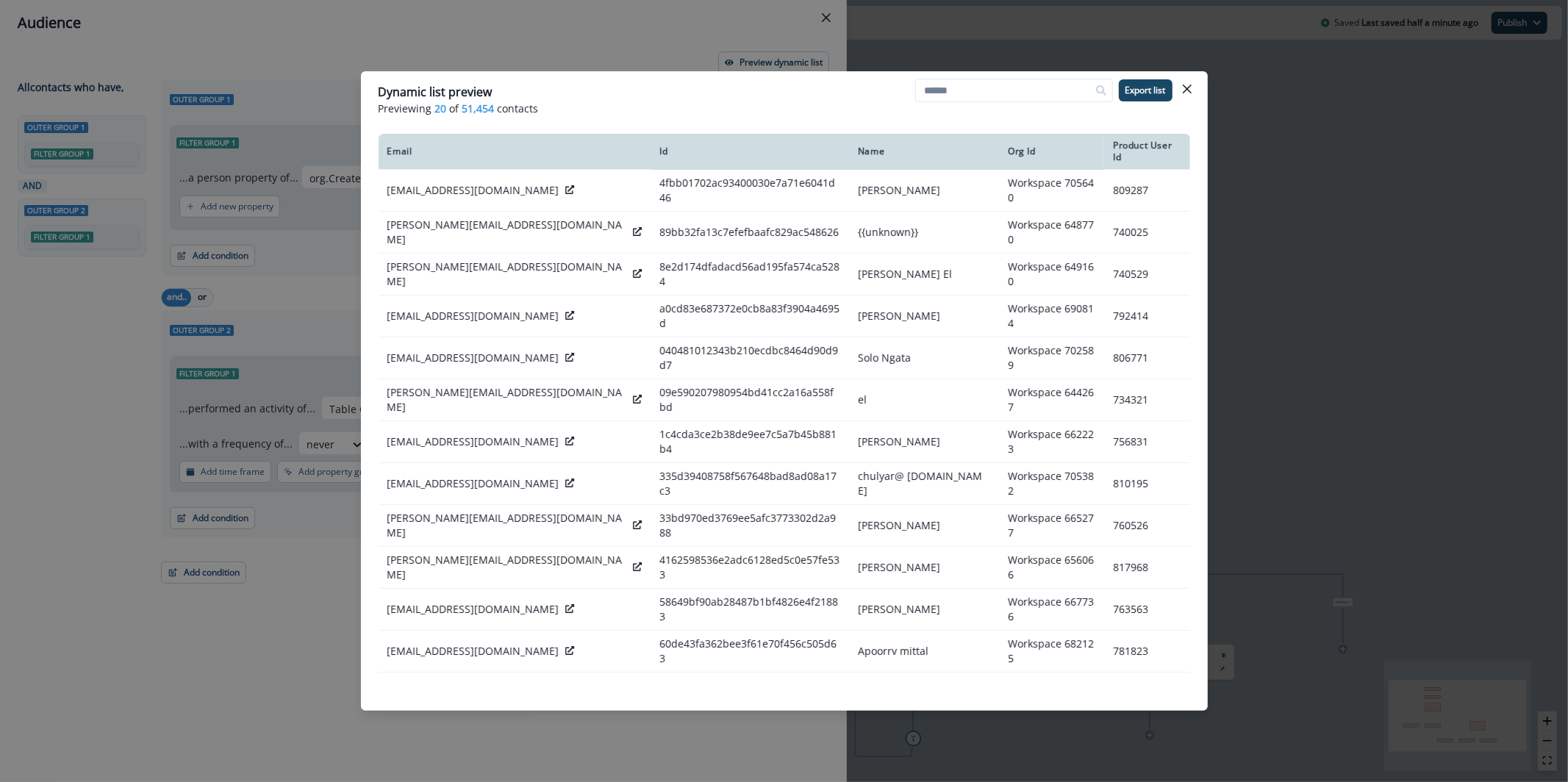
click at [468, 19] on div "Dynamic list preview Previewing 20 of 51,454 contacts Export list Email Id Name…" at bounding box center [784, 391] width 1568 height 782
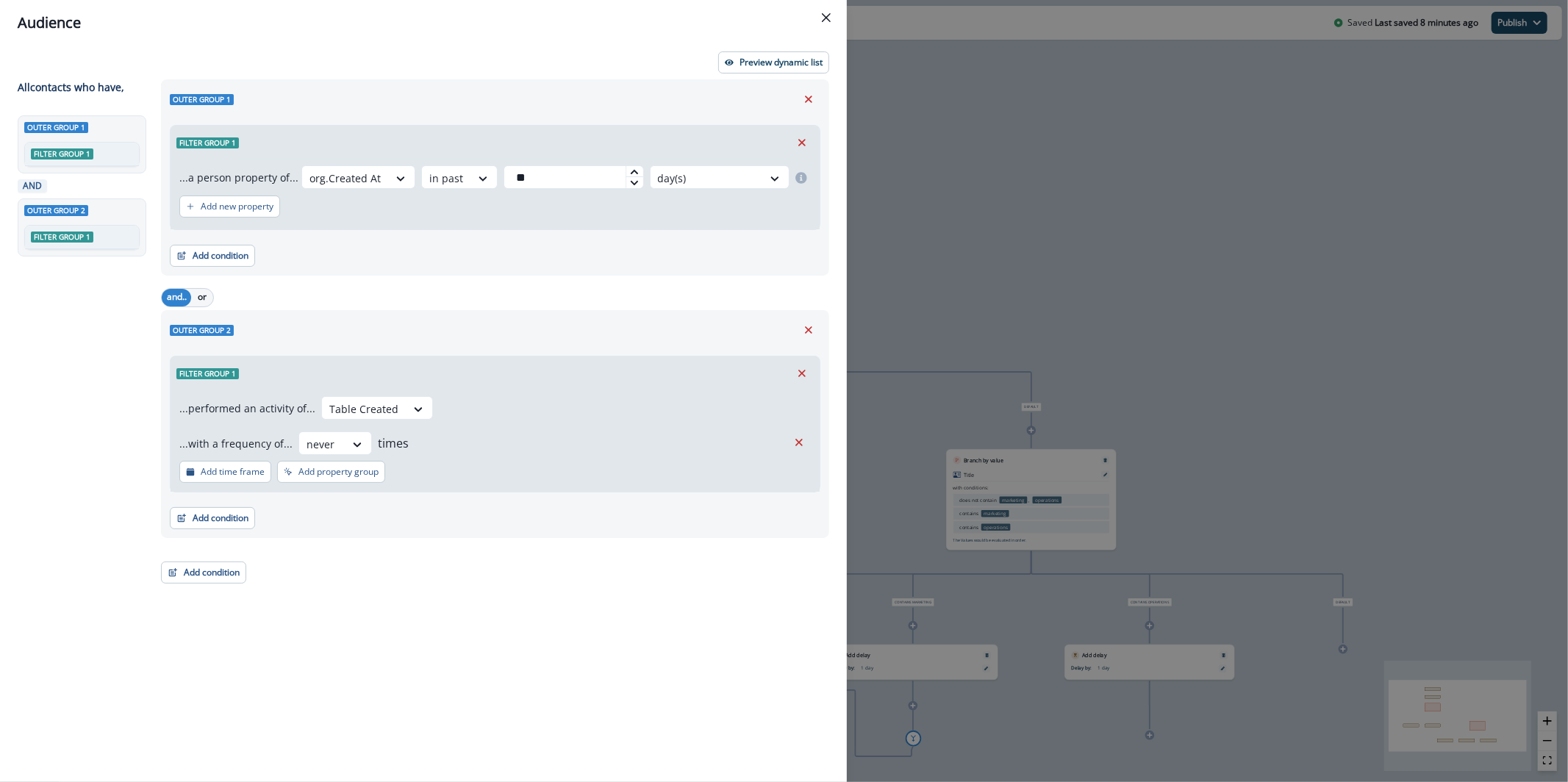
click at [989, 92] on div "Audience Preview dynamic list All contact s who have, Outer group 1 Filter grou…" at bounding box center [784, 391] width 1568 height 782
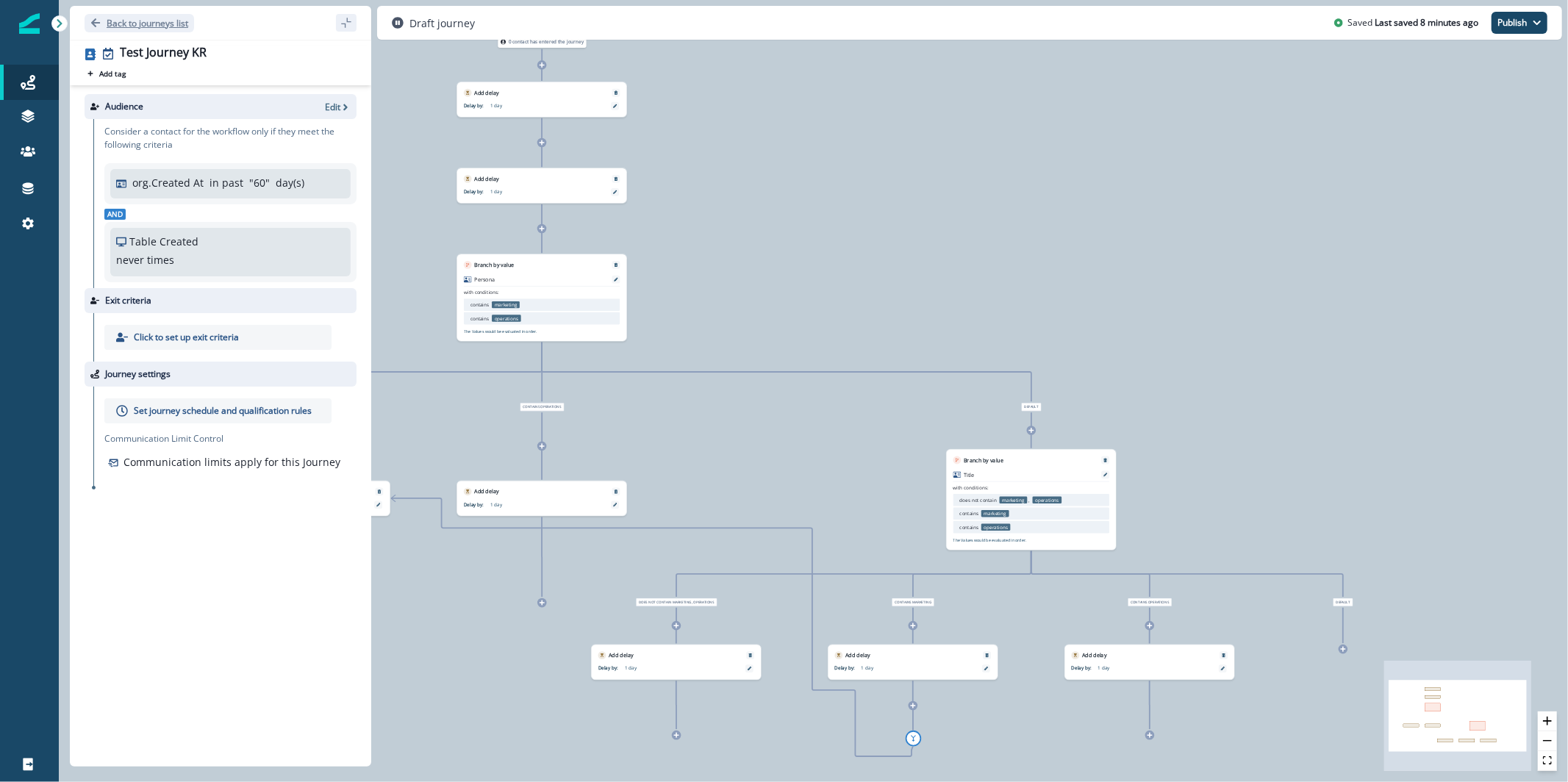
click at [128, 31] on button "Back to journeys list" at bounding box center [139, 23] width 110 height 18
